Goal: Information Seeking & Learning: Learn about a topic

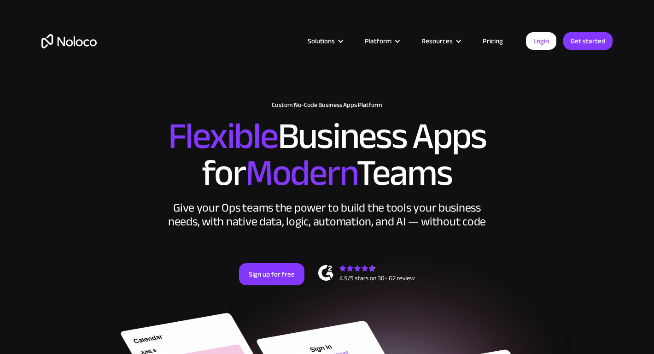
click at [494, 36] on link "Pricing" at bounding box center [492, 41] width 43 height 12
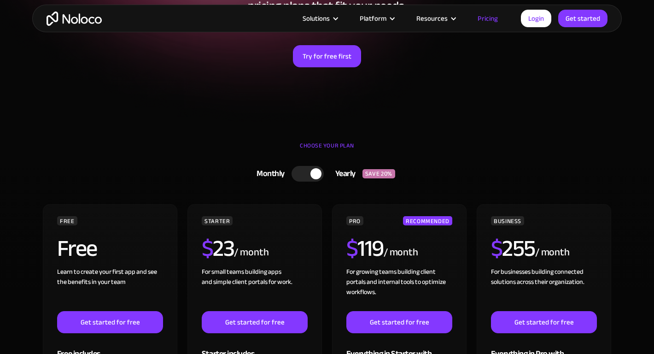
scroll to position [203, 0]
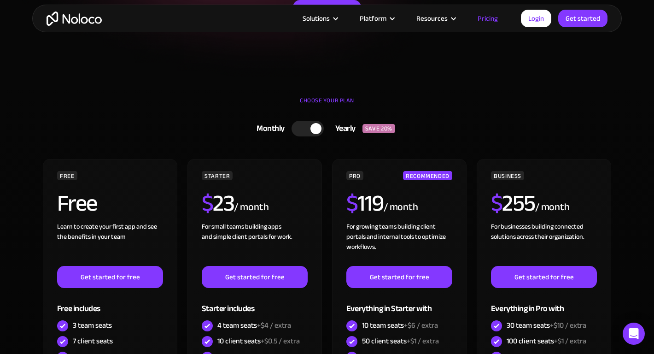
click at [311, 126] on div at bounding box center [315, 128] width 11 height 11
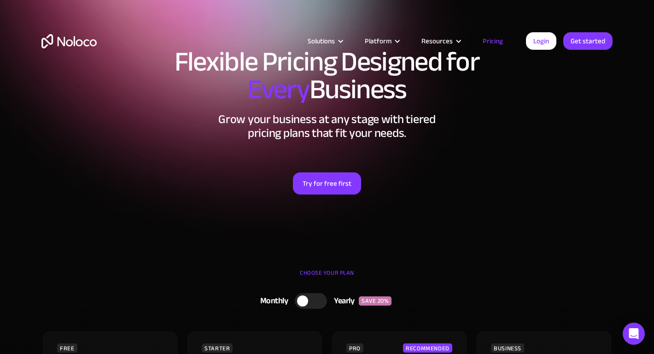
scroll to position [0, 0]
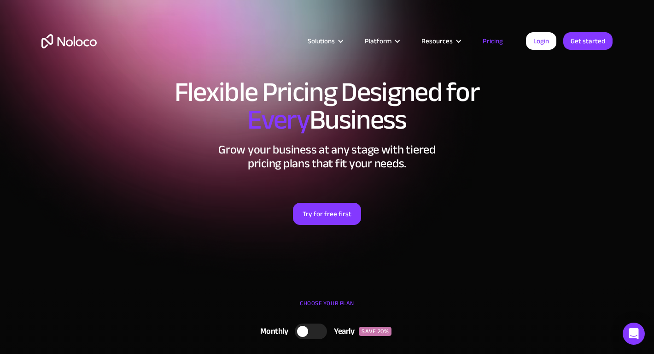
click at [77, 42] on img "home" at bounding box center [68, 41] width 55 height 14
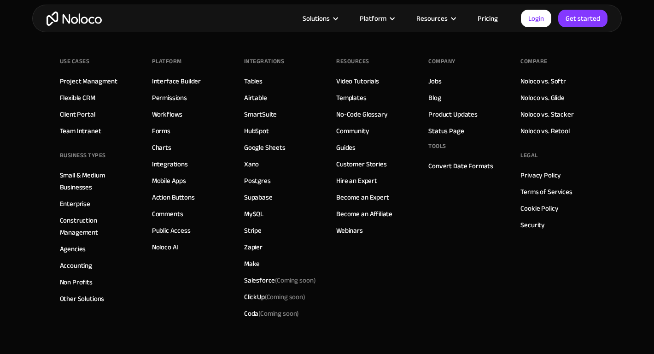
scroll to position [5208, 0]
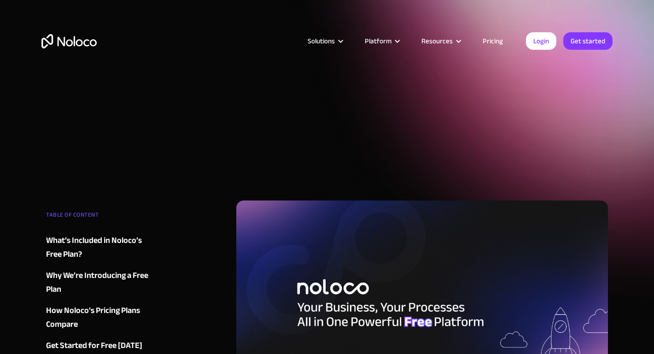
click at [484, 40] on link "Pricing" at bounding box center [492, 41] width 43 height 12
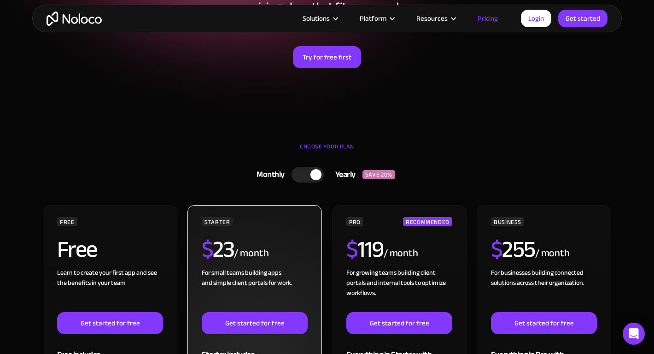
scroll to position [185, 0]
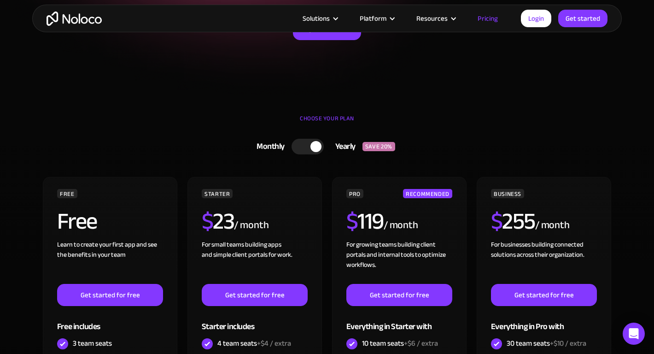
click at [310, 141] on div at bounding box center [308, 147] width 32 height 16
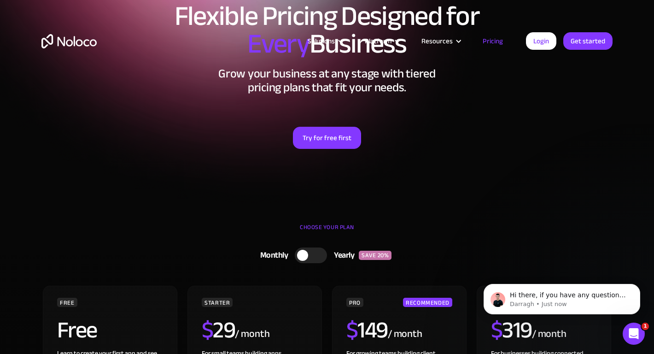
scroll to position [0, 0]
